Goal: Task Accomplishment & Management: Use online tool/utility

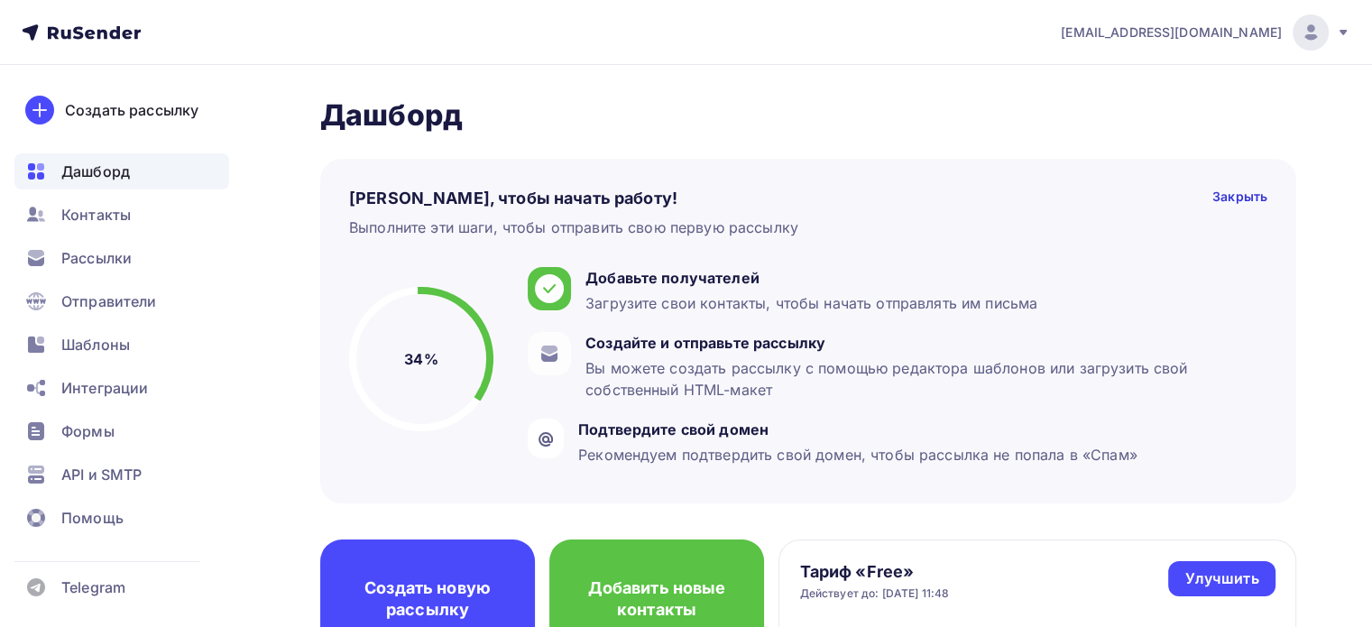
scroll to position [90, 0]
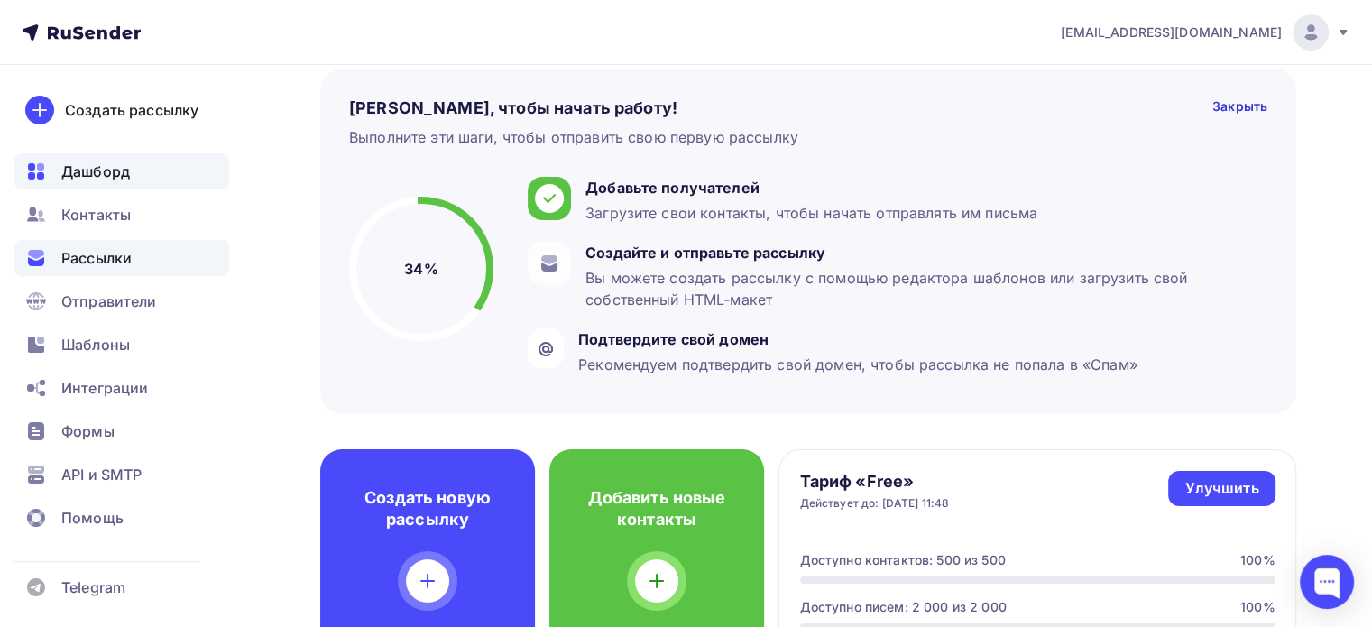
click at [128, 255] on span "Рассылки" at bounding box center [96, 258] width 70 height 22
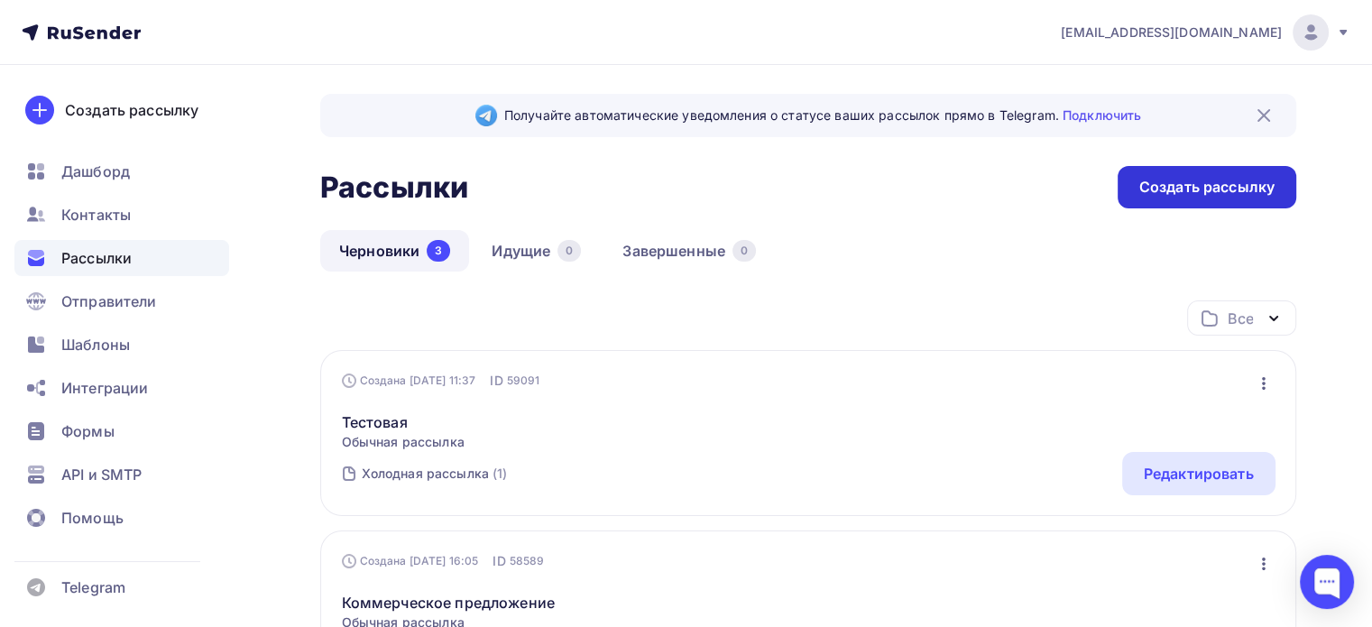
click at [1173, 184] on div "Создать рассылку" at bounding box center [1207, 187] width 135 height 21
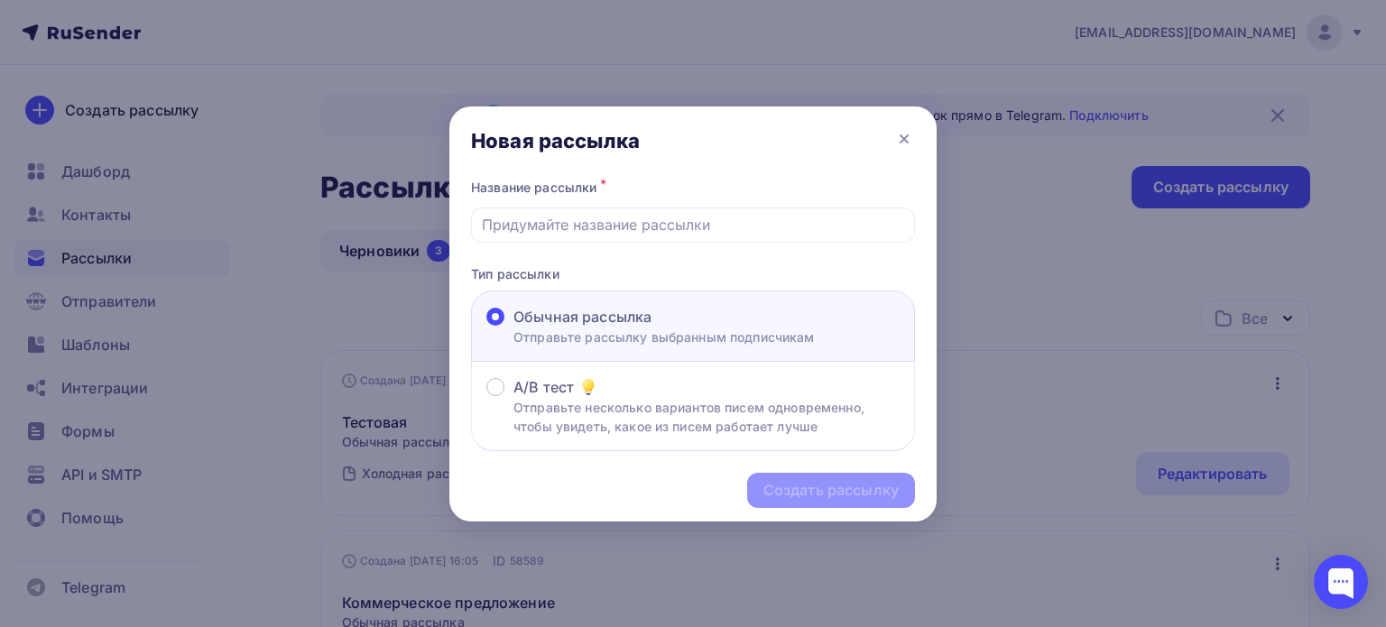
click at [613, 324] on span "Обычная рассылка" at bounding box center [582, 317] width 138 height 22
click at [513, 328] on input "Обычная рассылка Отправьте рассылку выбранным подписчикам" at bounding box center [513, 328] width 0 height 0
click at [603, 218] on input "text" at bounding box center [693, 225] width 423 height 22
type input "Test Press Release"
click at [799, 487] on div "Создать рассылку" at bounding box center [830, 490] width 135 height 21
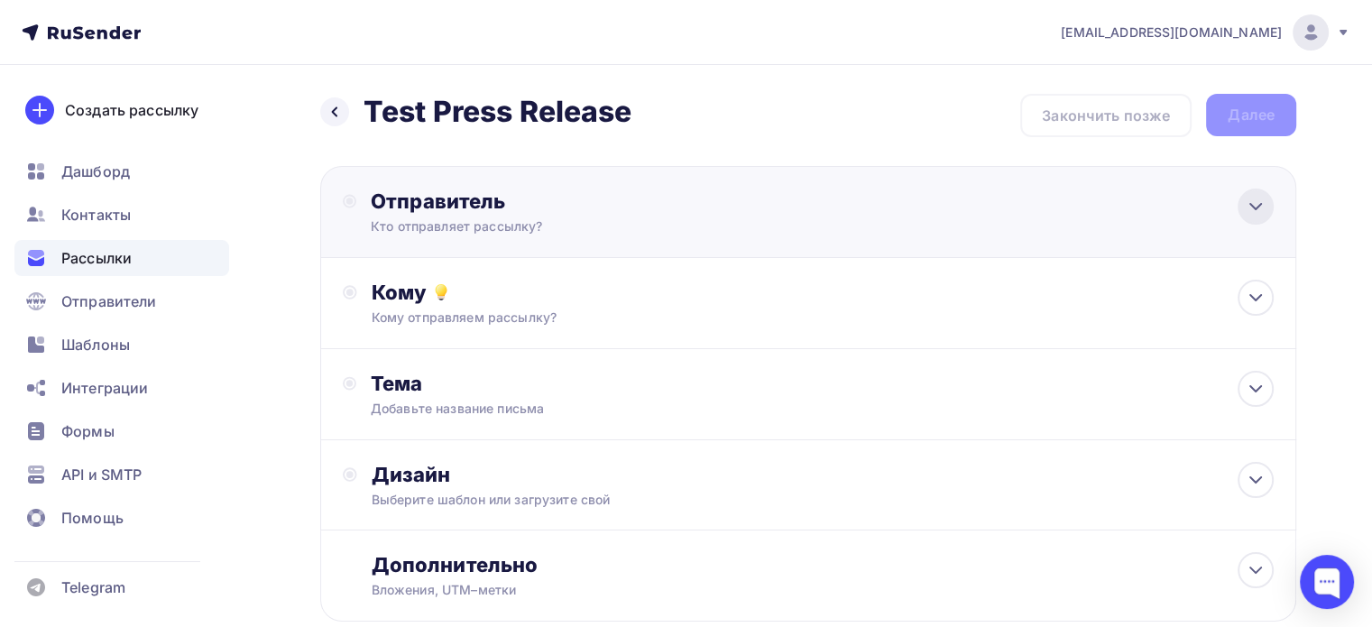
click at [1260, 211] on icon at bounding box center [1256, 207] width 22 height 22
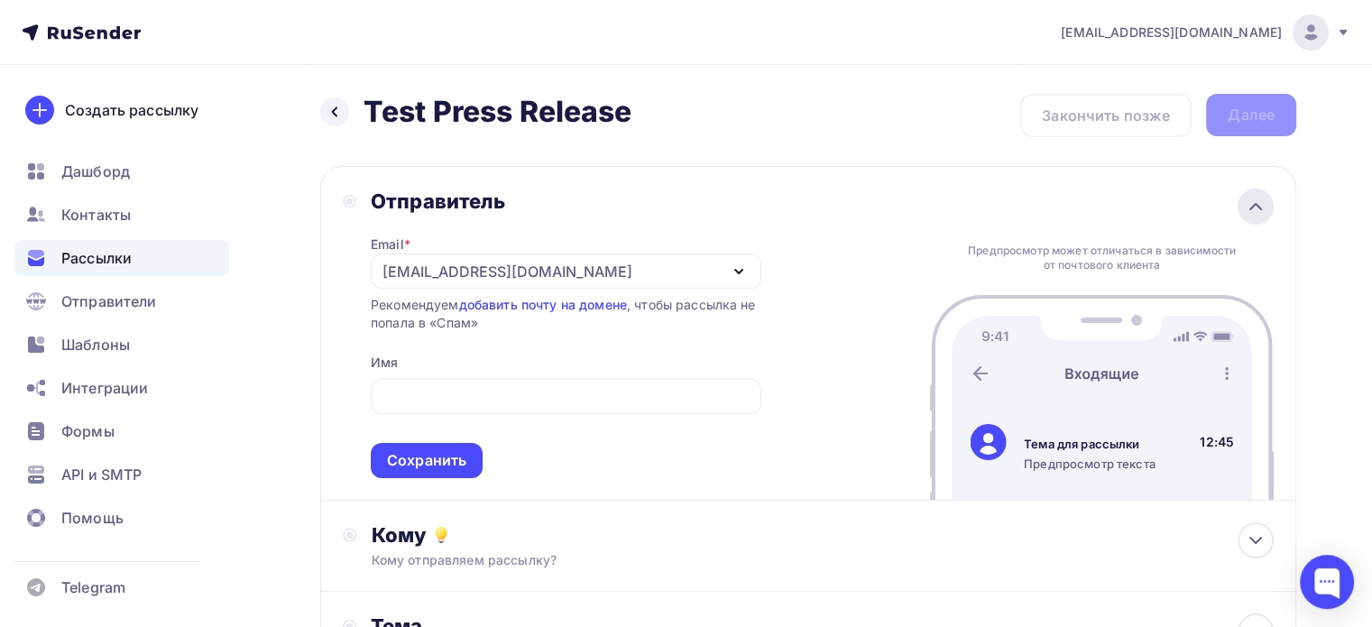
click at [1254, 200] on icon at bounding box center [1256, 207] width 22 height 22
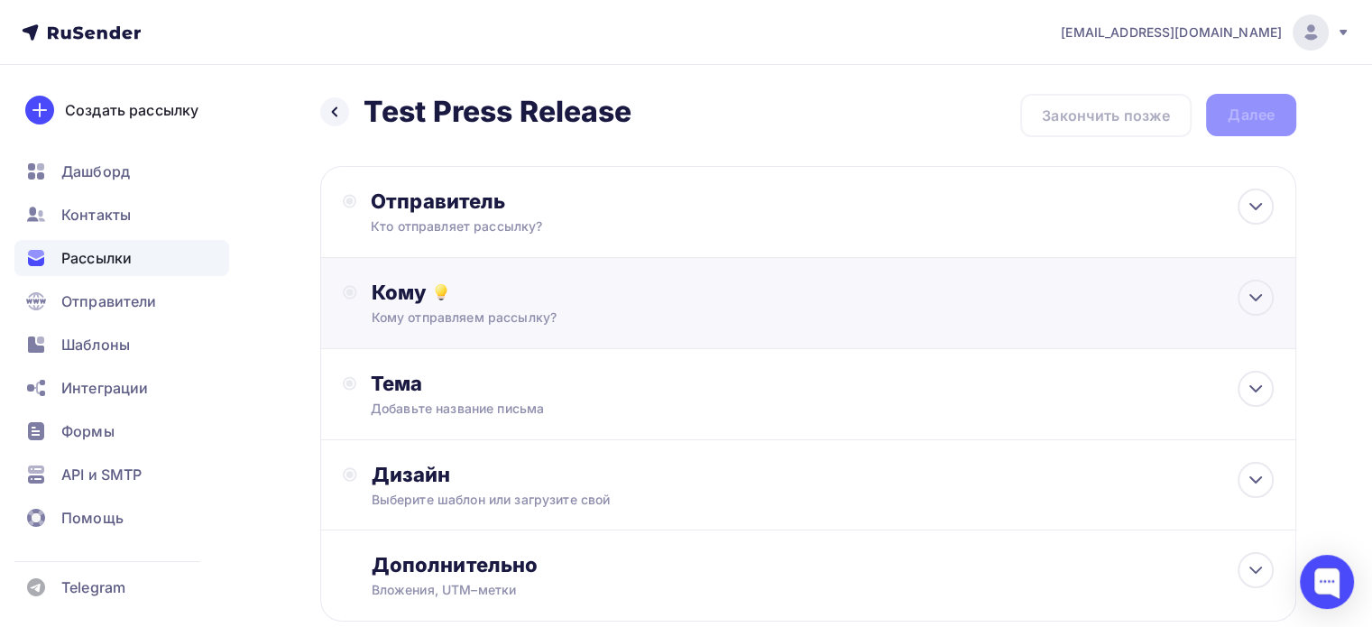
click at [771, 300] on div "Кому" at bounding box center [823, 292] width 902 height 25
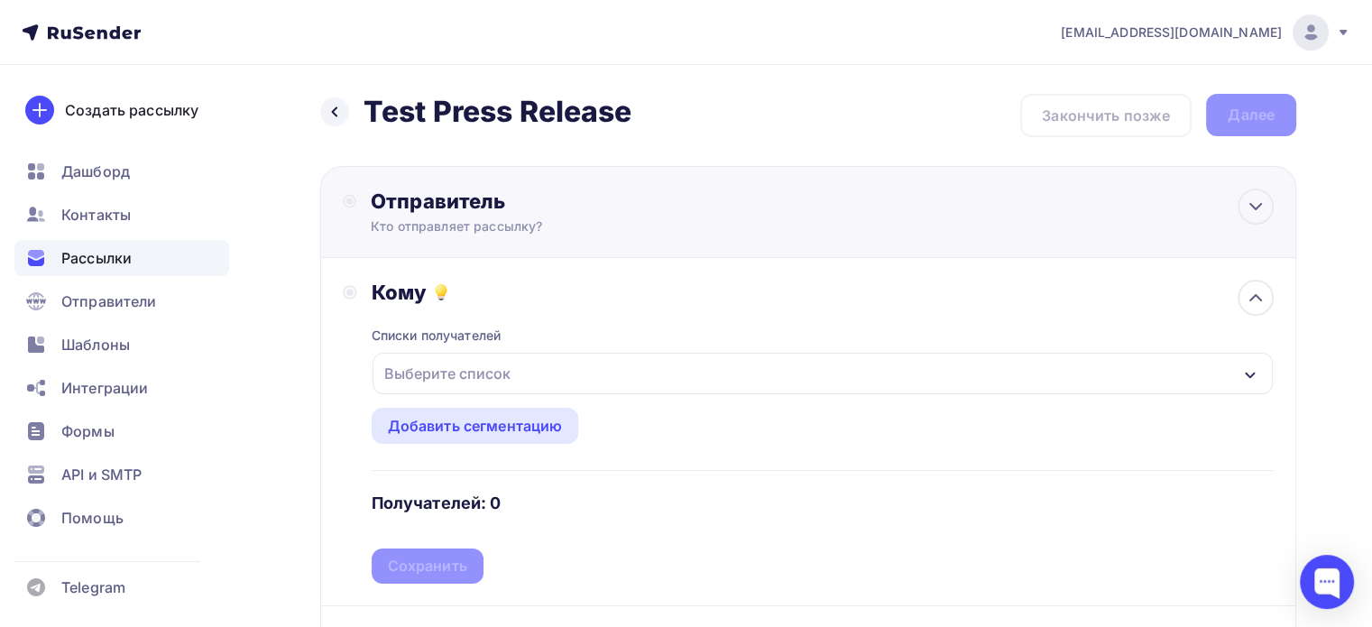
click at [806, 208] on div "Отправитель Кто отправляет рассылку? Email * [EMAIL_ADDRESS][DOMAIN_NAME] [EMAI…" at bounding box center [808, 212] width 976 height 92
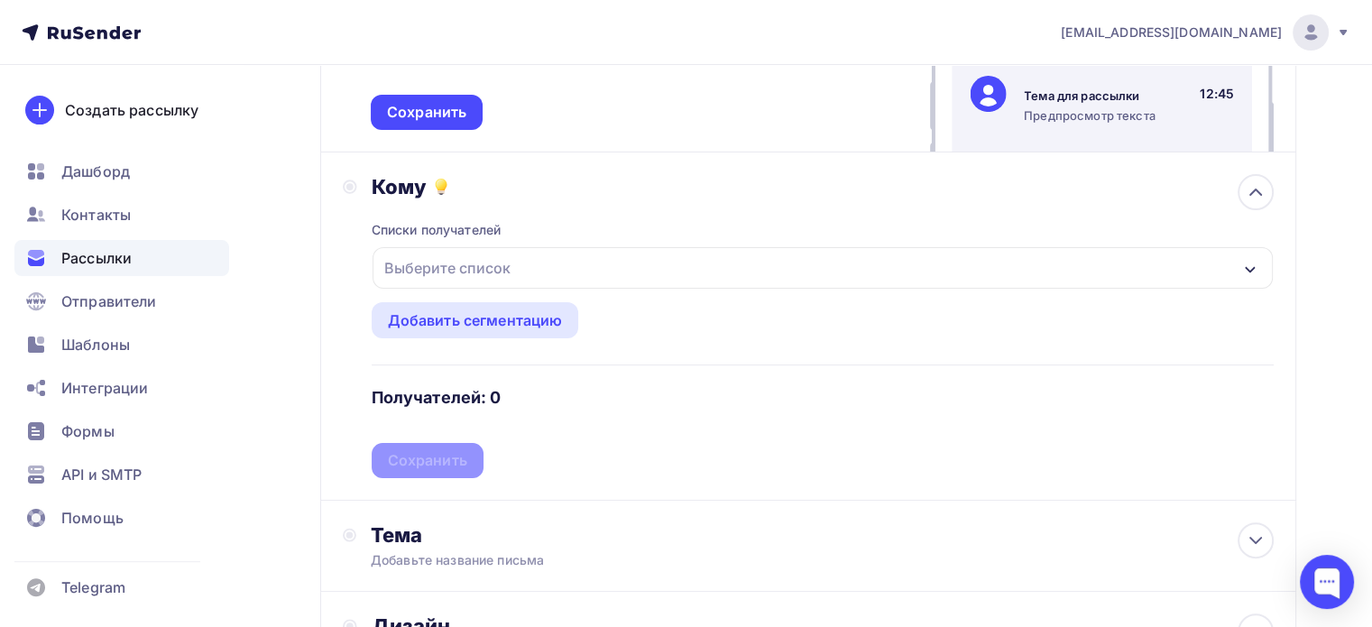
scroll to position [361, 0]
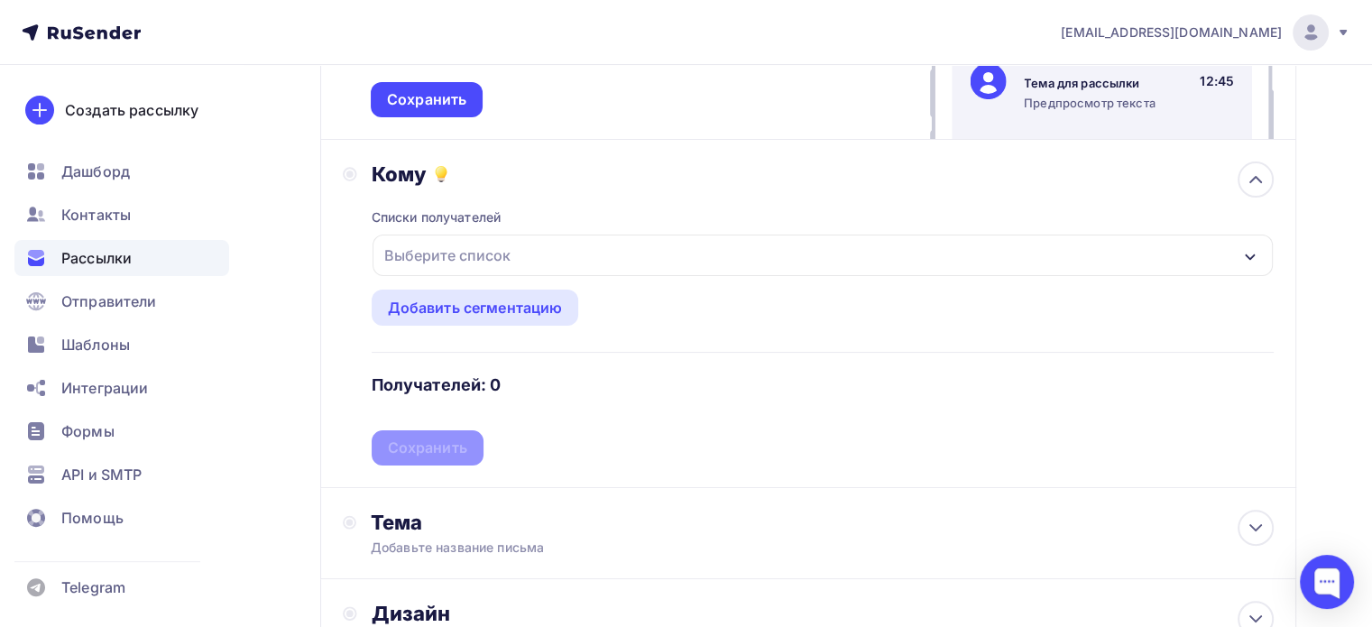
click at [509, 255] on div "Выберите список" at bounding box center [447, 255] width 141 height 32
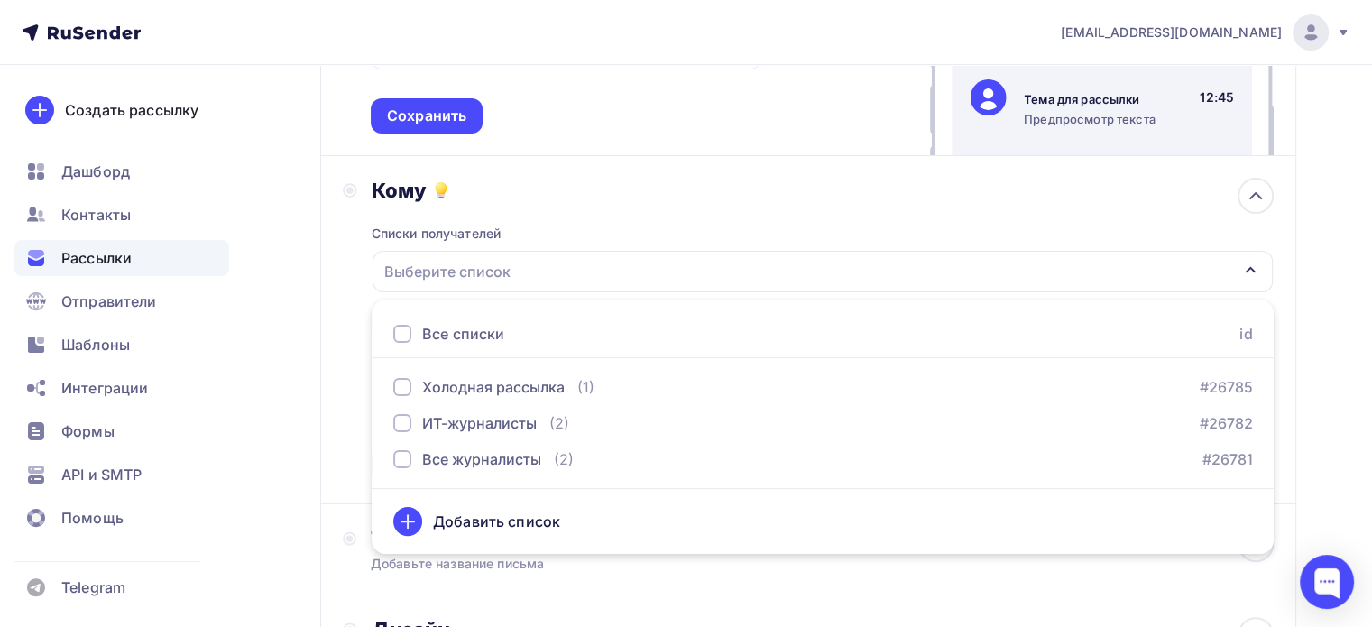
scroll to position [337, 0]
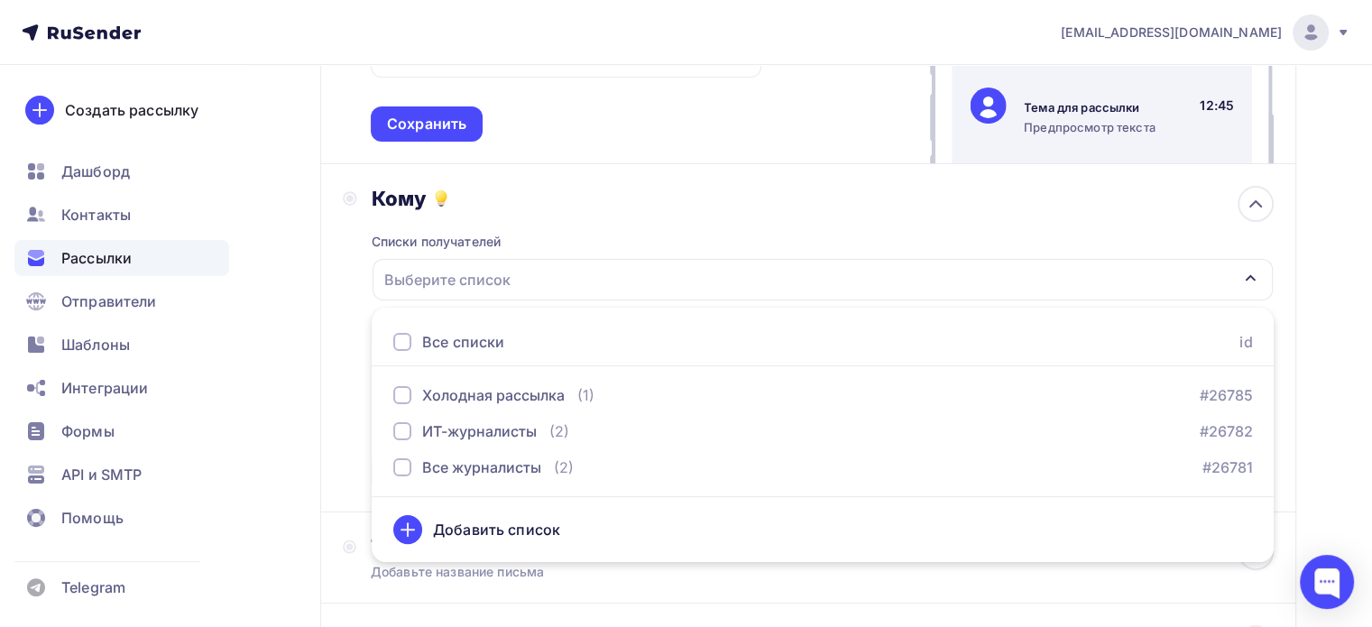
click at [744, 221] on div "Списки получателей Выберите список Все списки id Холодная рассылка (1) #26785 И…" at bounding box center [823, 350] width 902 height 279
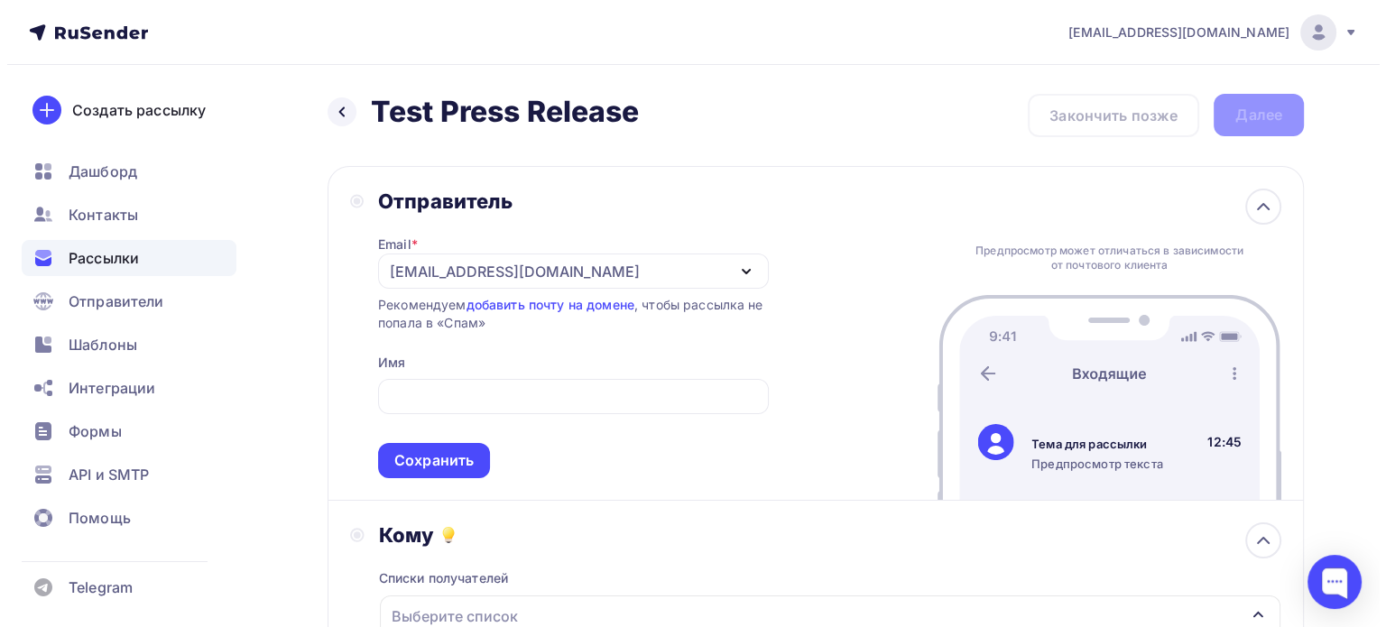
scroll to position [0, 0]
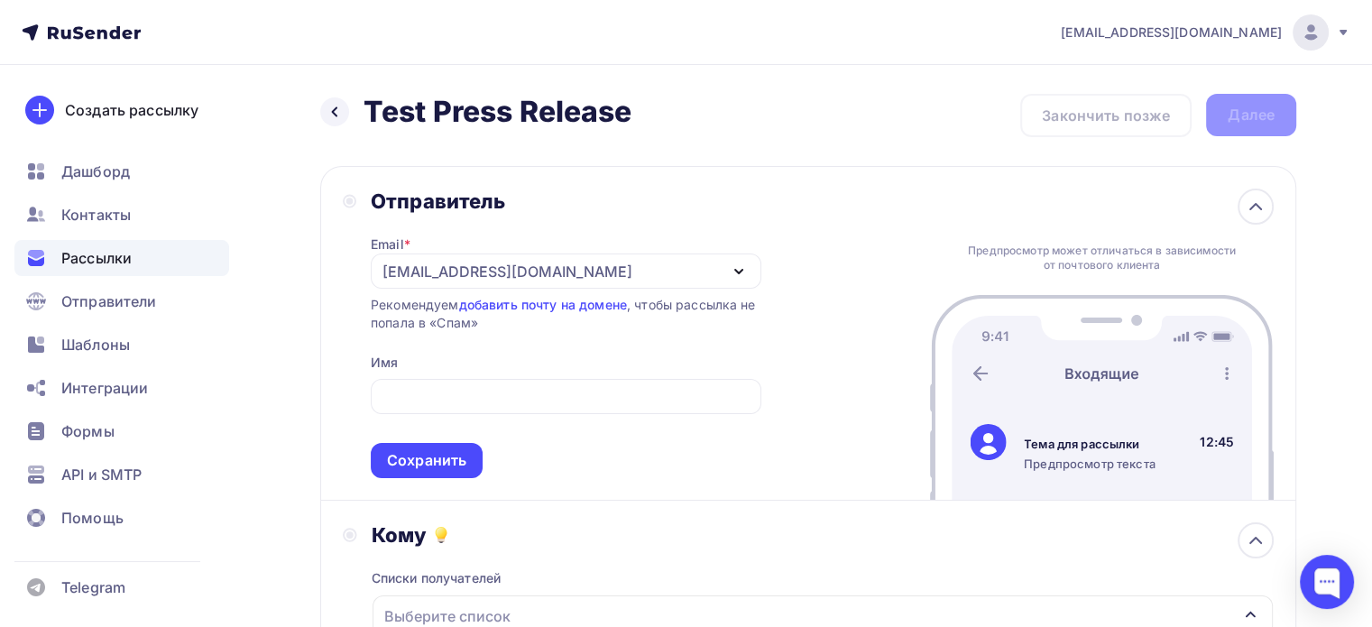
click at [721, 269] on div "[EMAIL_ADDRESS][DOMAIN_NAME]" at bounding box center [566, 271] width 391 height 35
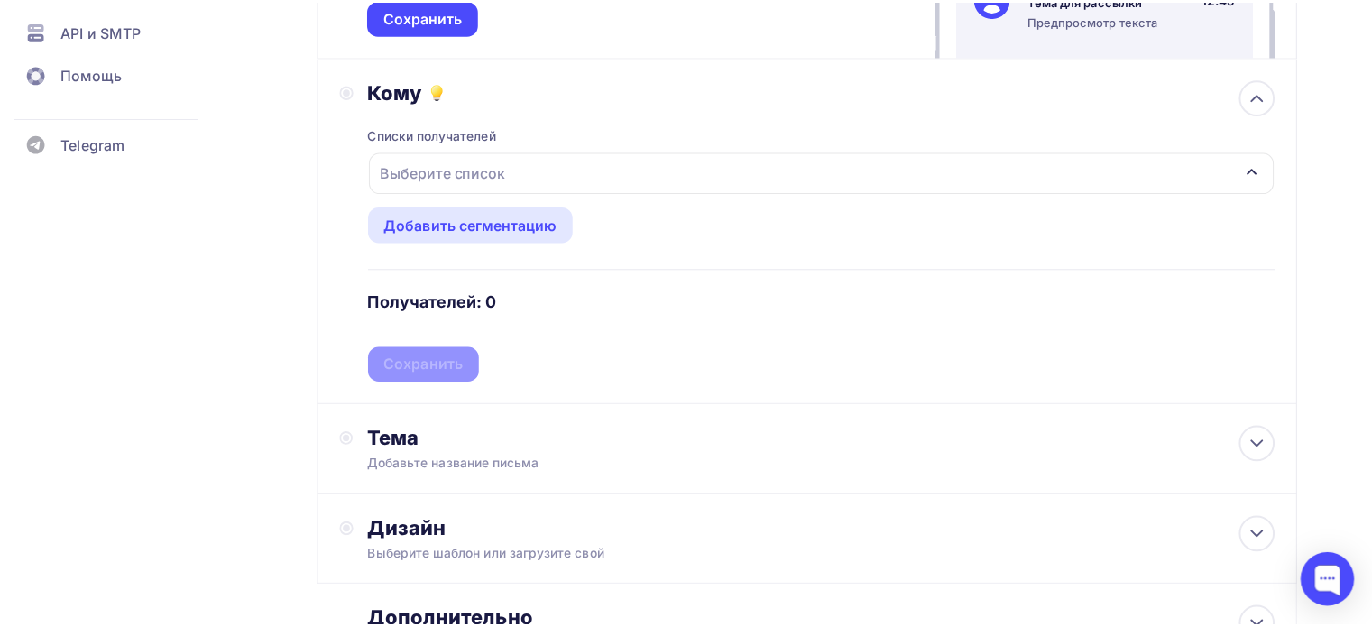
scroll to position [607, 0]
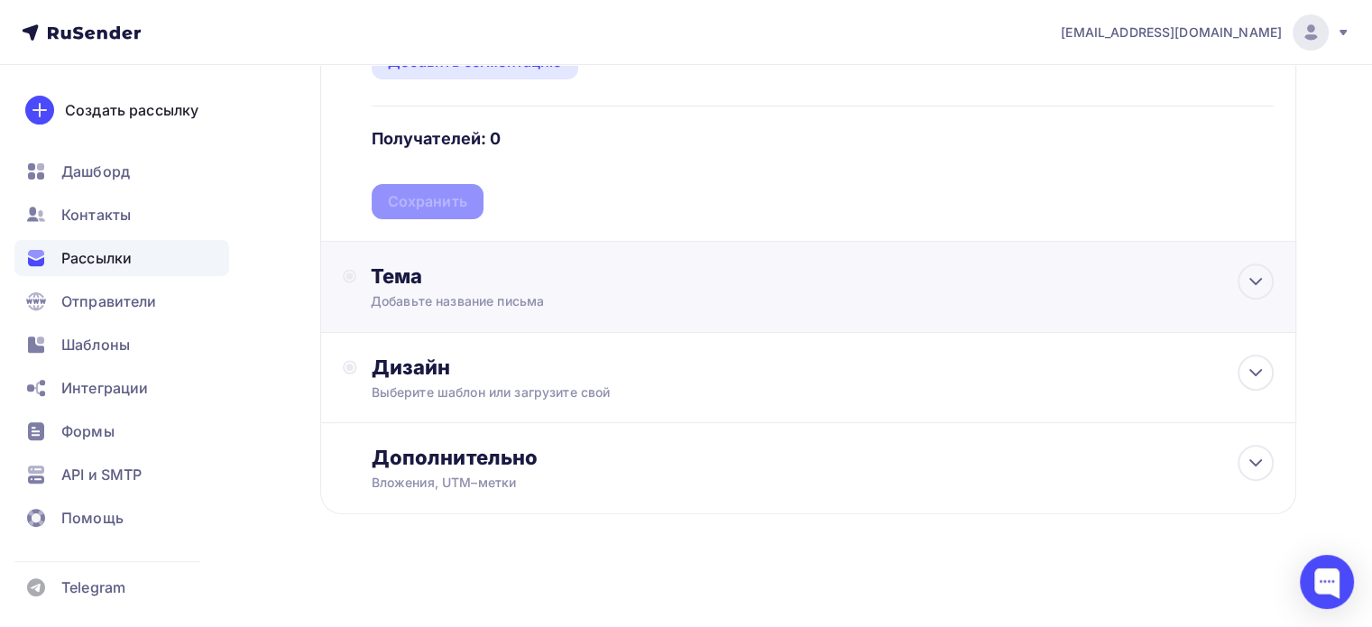
click at [625, 292] on div "Добавьте название письма" at bounding box center [531, 301] width 321 height 18
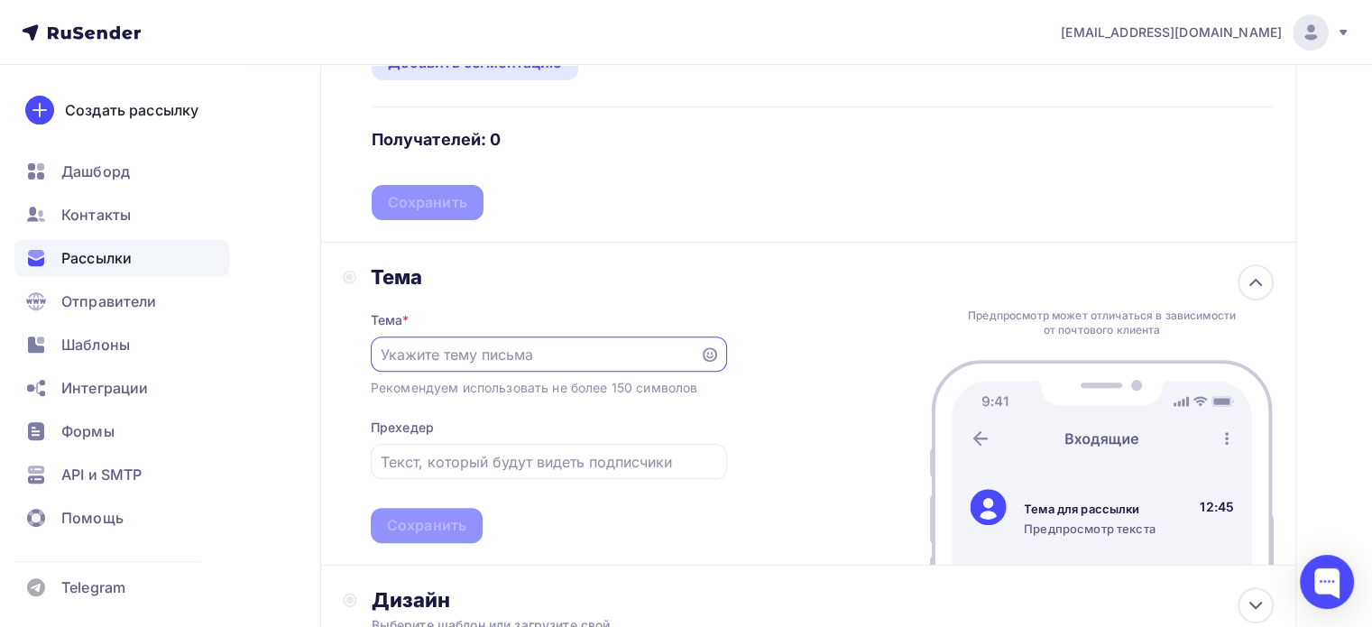
scroll to position [697, 0]
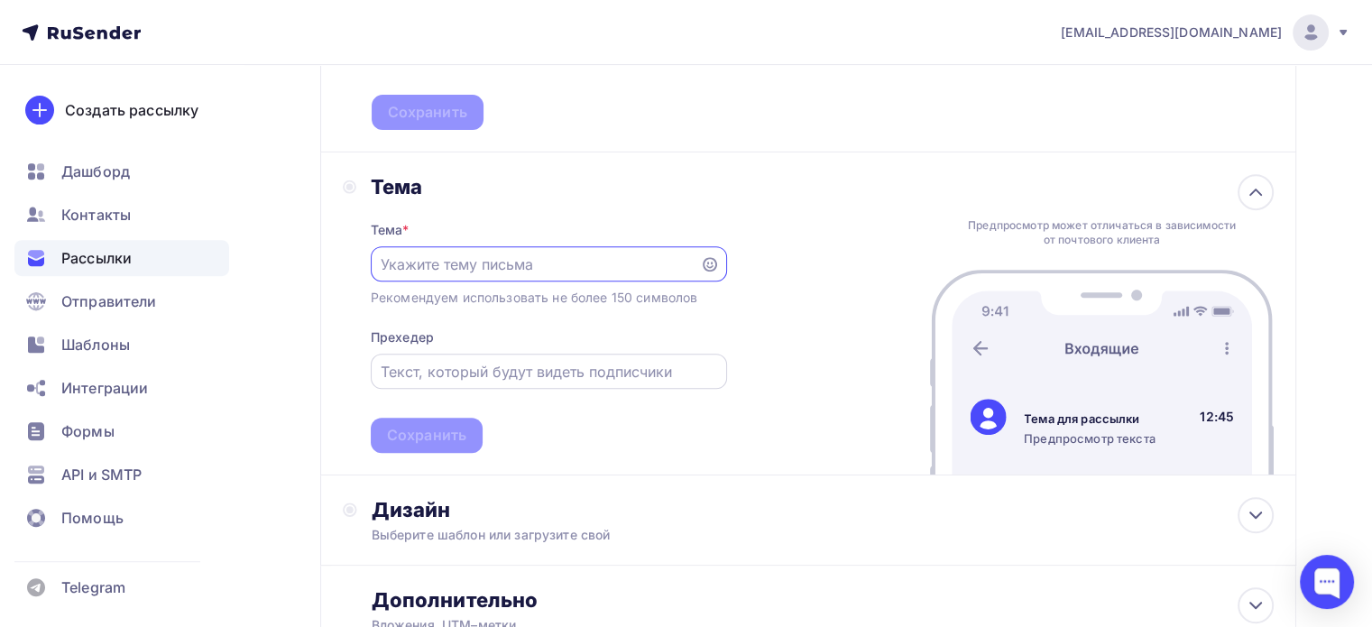
click at [649, 366] on input "text" at bounding box center [549, 372] width 336 height 22
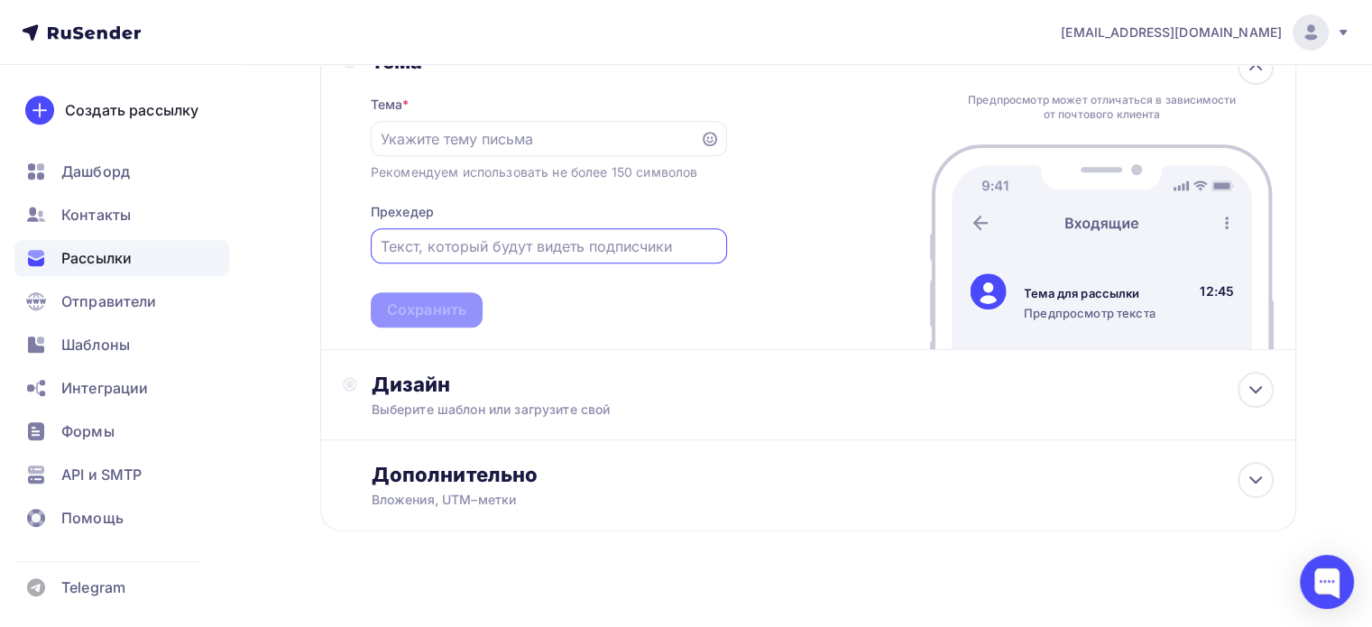
scroll to position [838, 0]
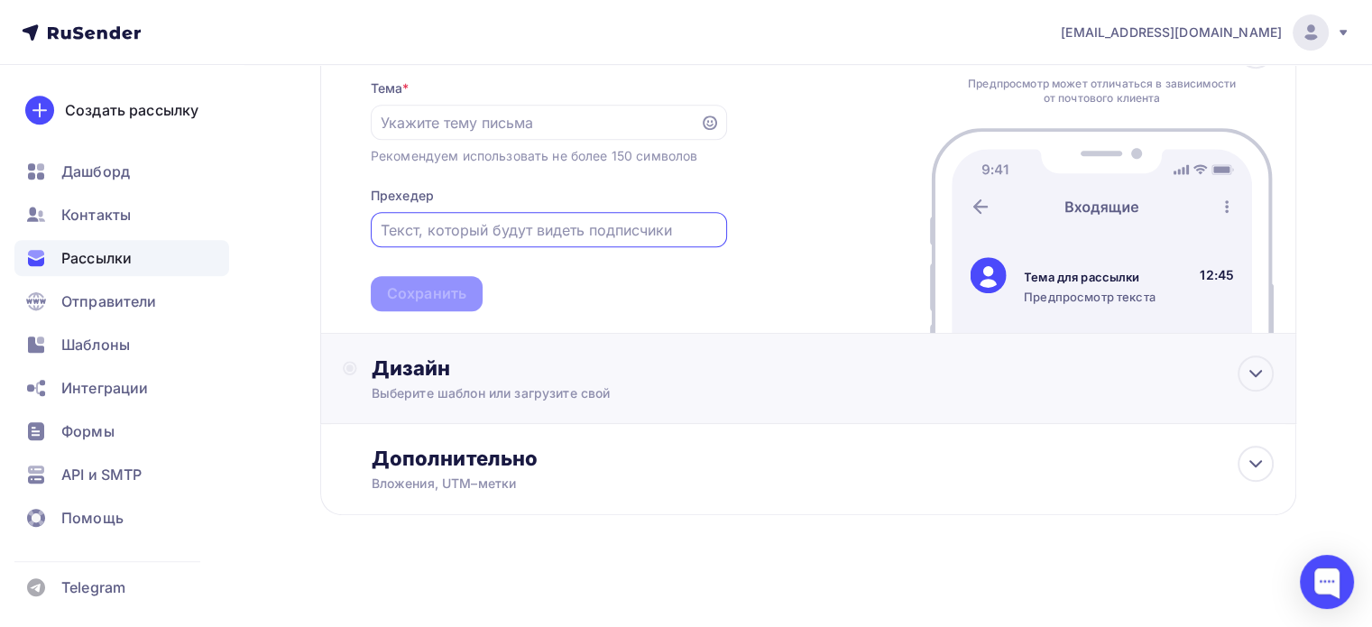
click at [462, 384] on div "Выберите шаблон или загрузите свой" at bounding box center [778, 393] width 812 height 18
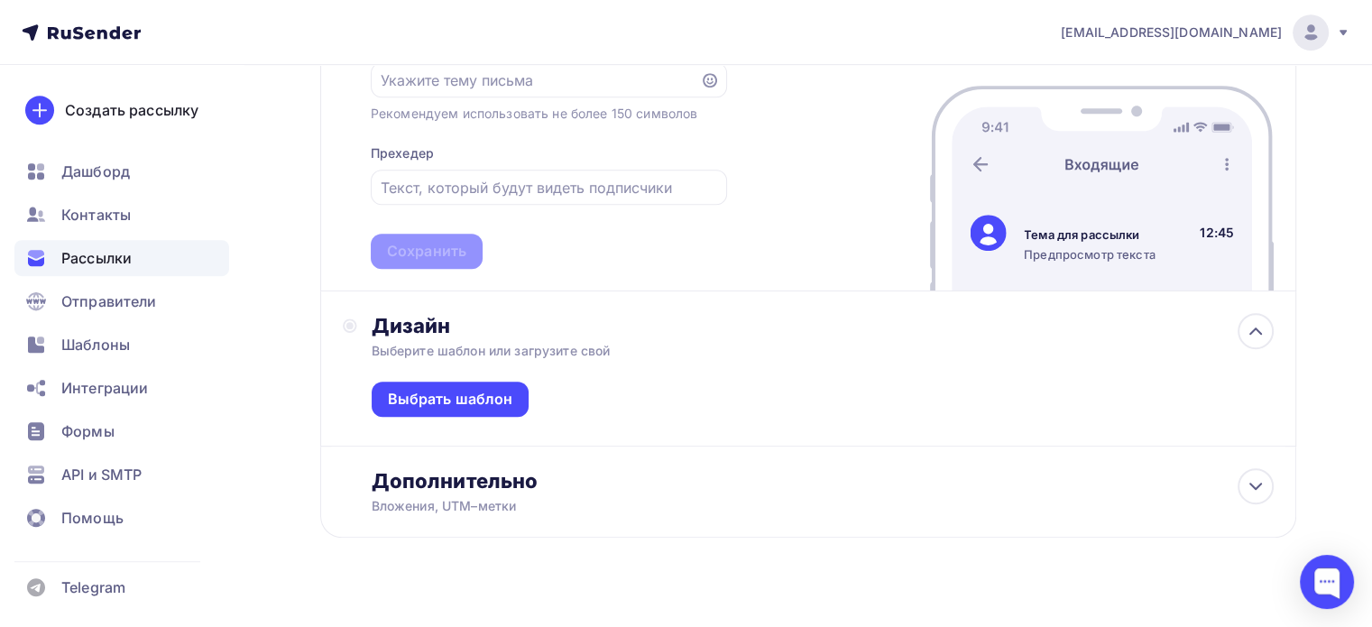
scroll to position [903, 0]
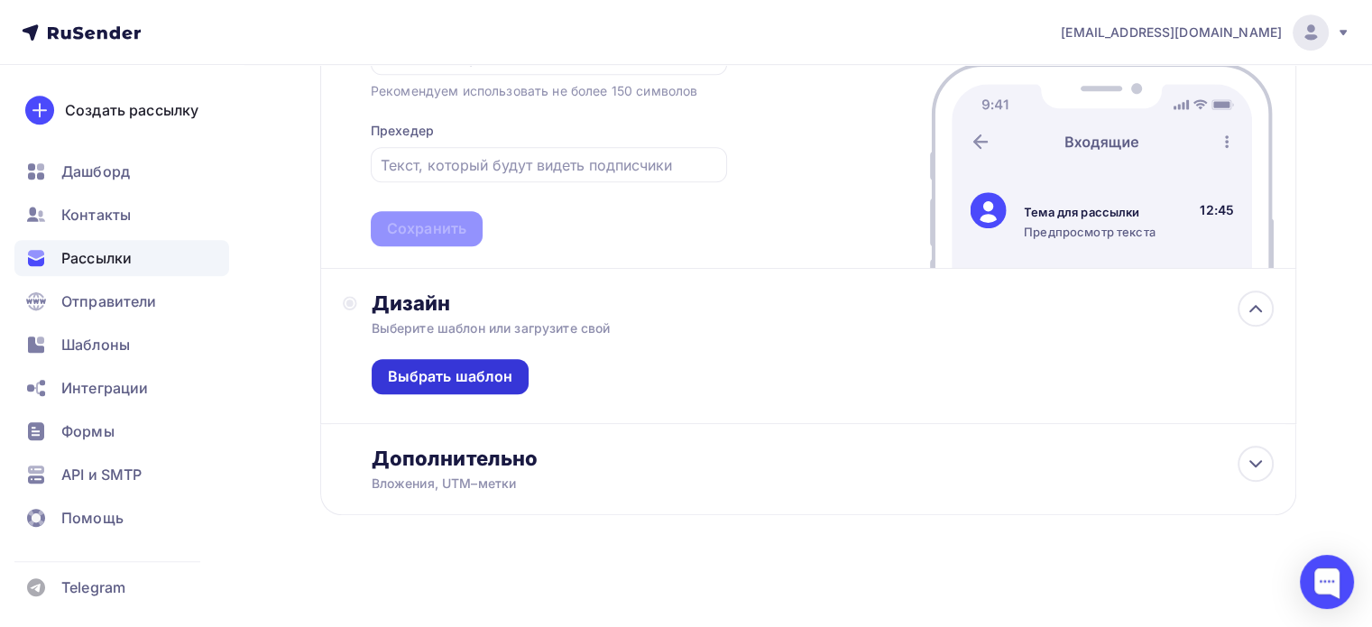
click at [469, 367] on div "Выбрать шаблон" at bounding box center [450, 376] width 125 height 21
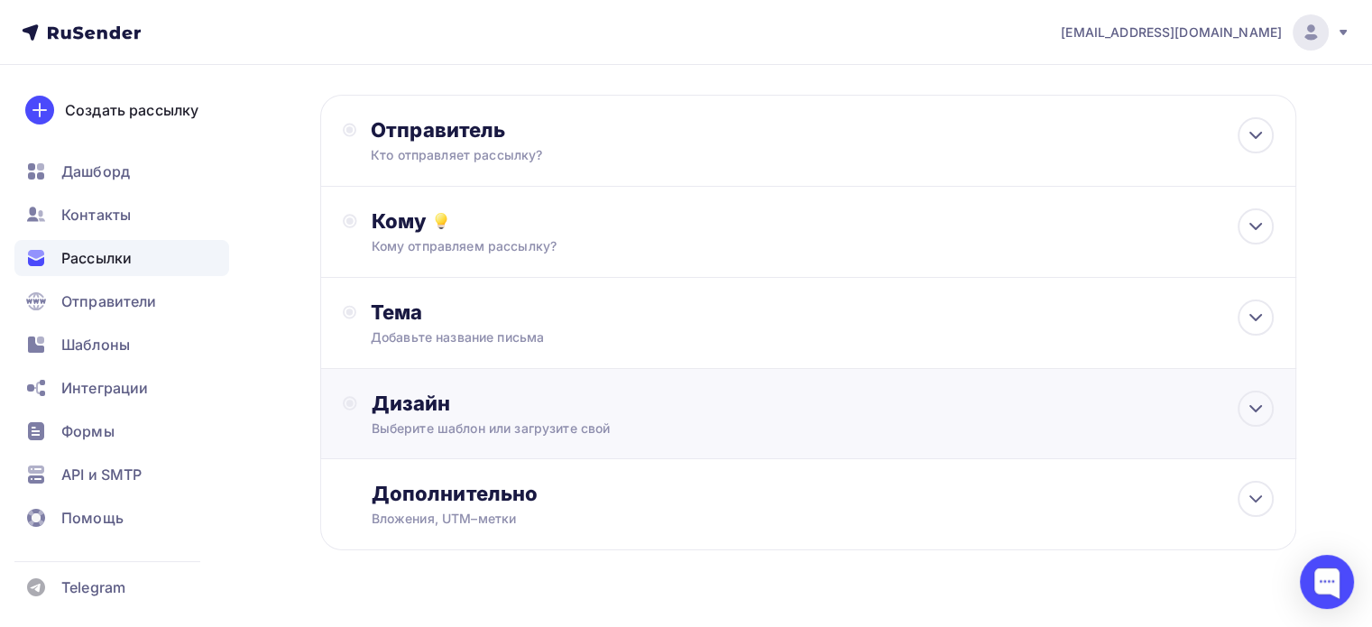
scroll to position [108, 0]
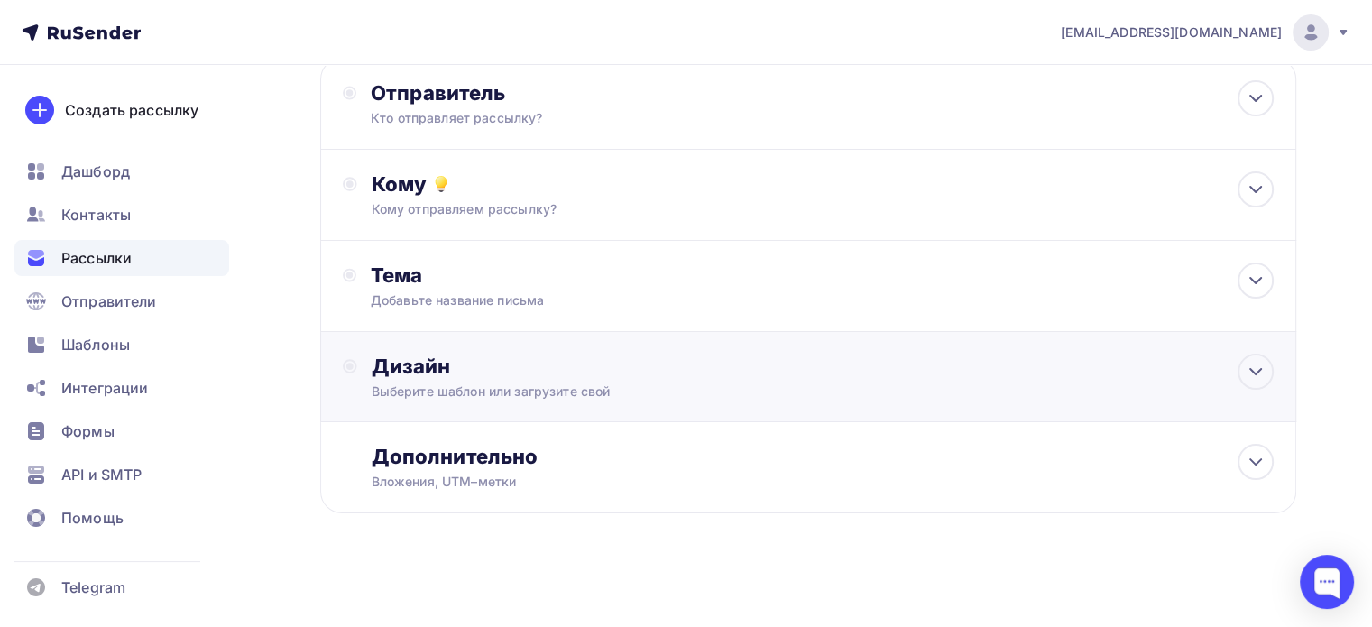
click at [529, 375] on div "Дизайн" at bounding box center [823, 366] width 902 height 25
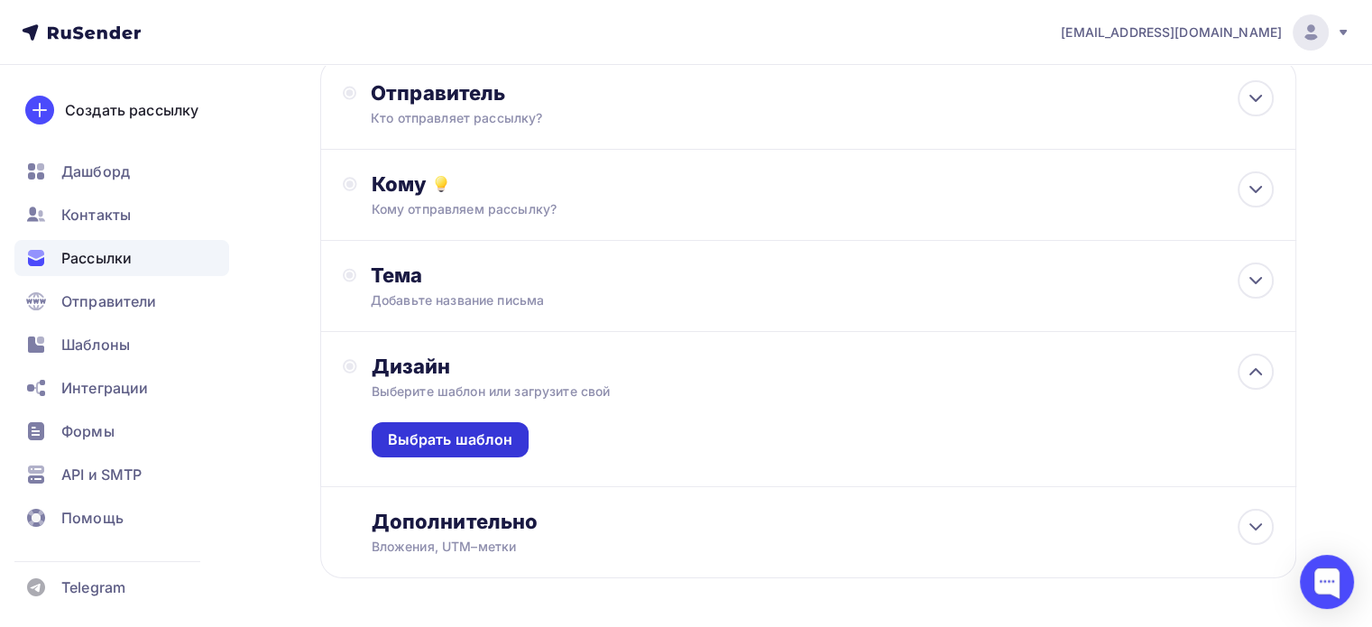
click at [493, 432] on div "Выбрать шаблон" at bounding box center [450, 440] width 125 height 21
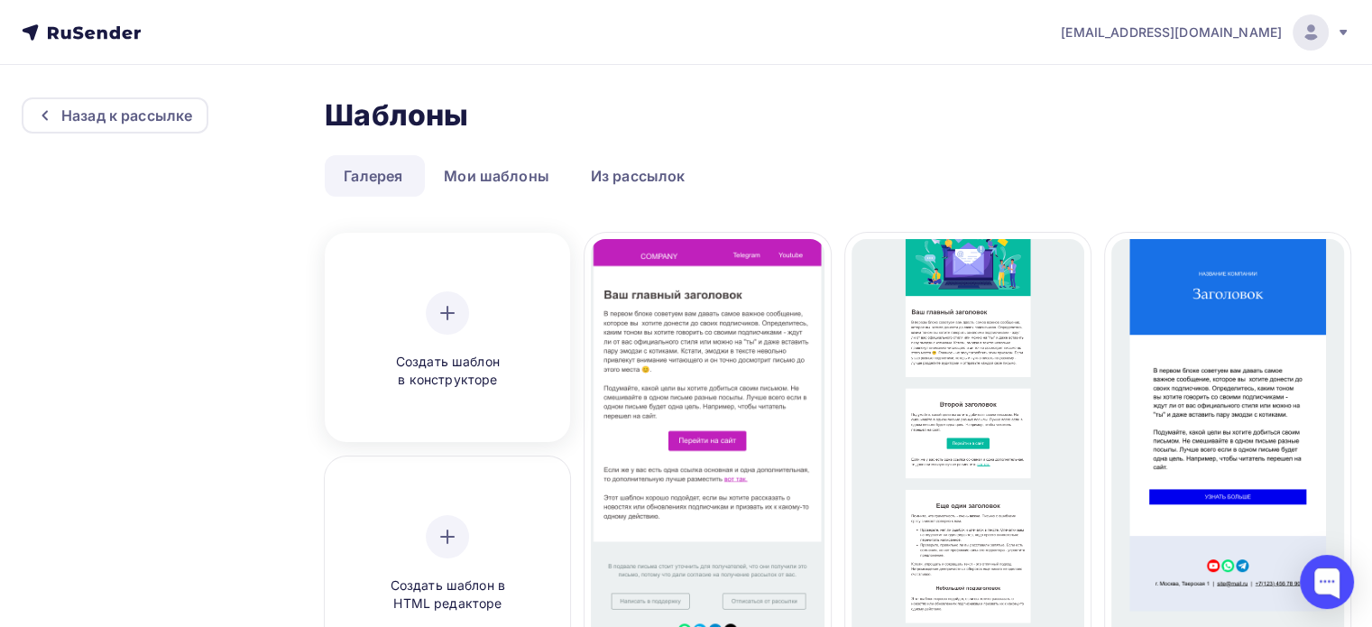
click at [449, 310] on icon at bounding box center [448, 313] width 22 height 22
